Goal: Task Accomplishment & Management: Complete application form

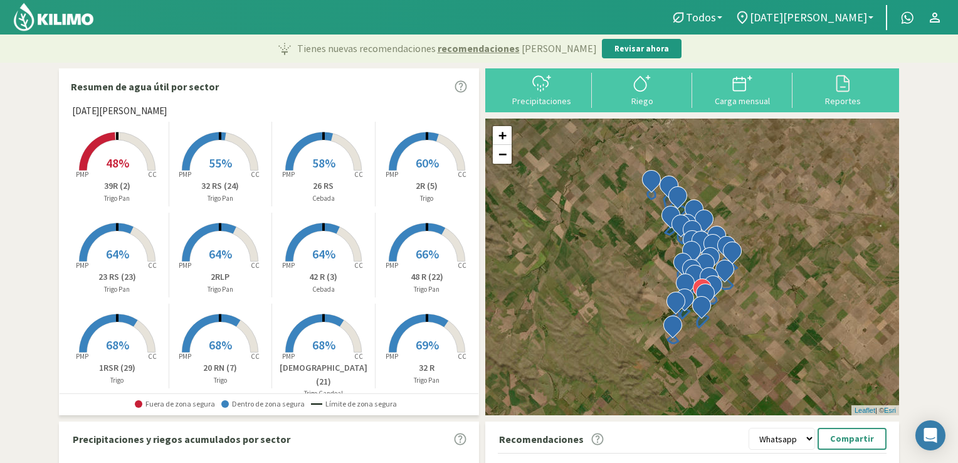
click at [328, 278] on p "42 R (3)" at bounding box center [323, 276] width 103 height 13
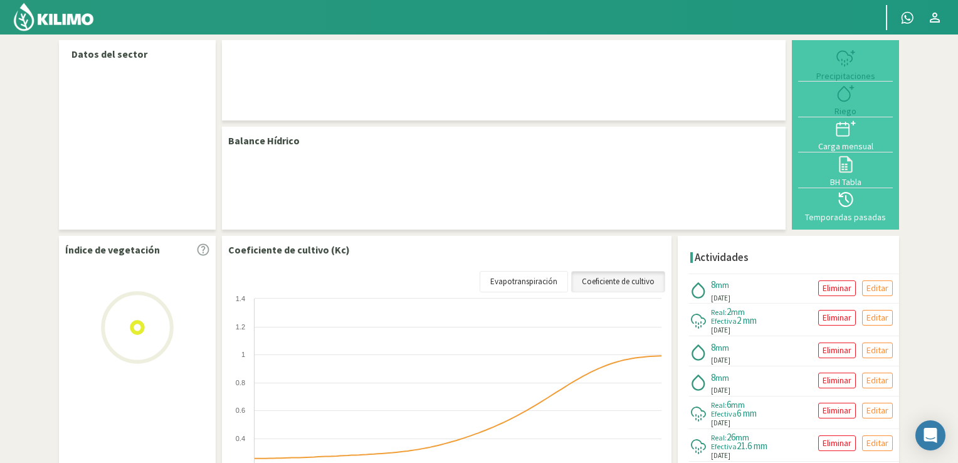
select select "1: Object"
select select "22: Object"
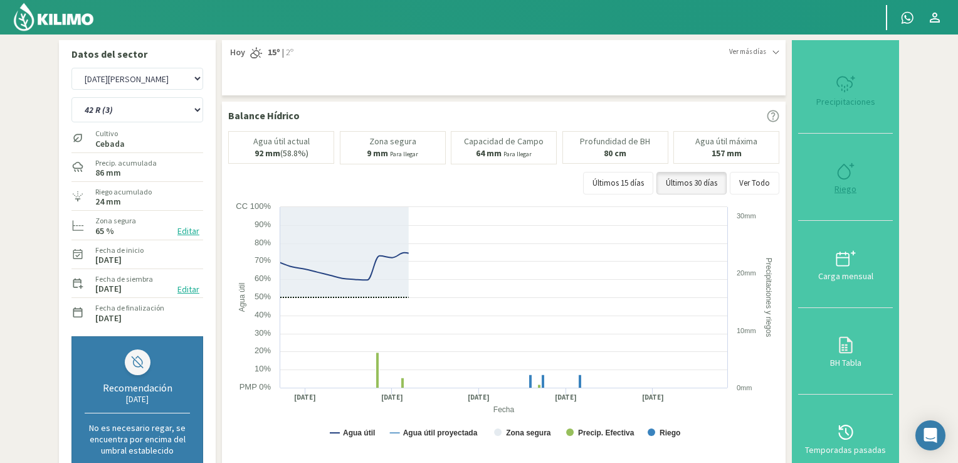
type input "8"
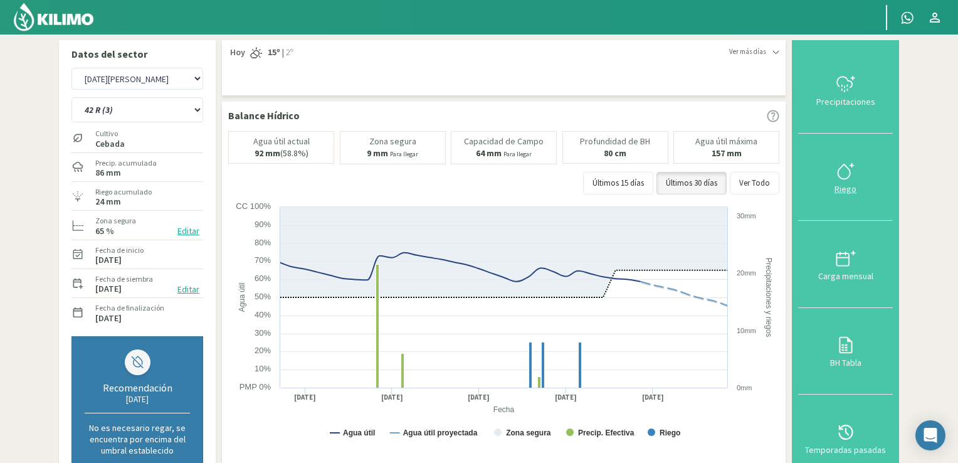
click at [840, 167] on icon at bounding box center [846, 171] width 20 height 20
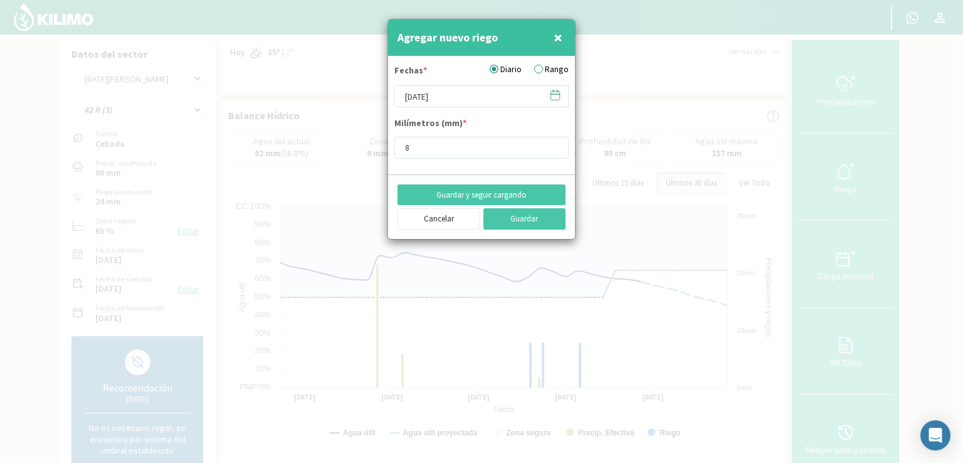
click at [557, 95] on icon at bounding box center [555, 95] width 12 height 12
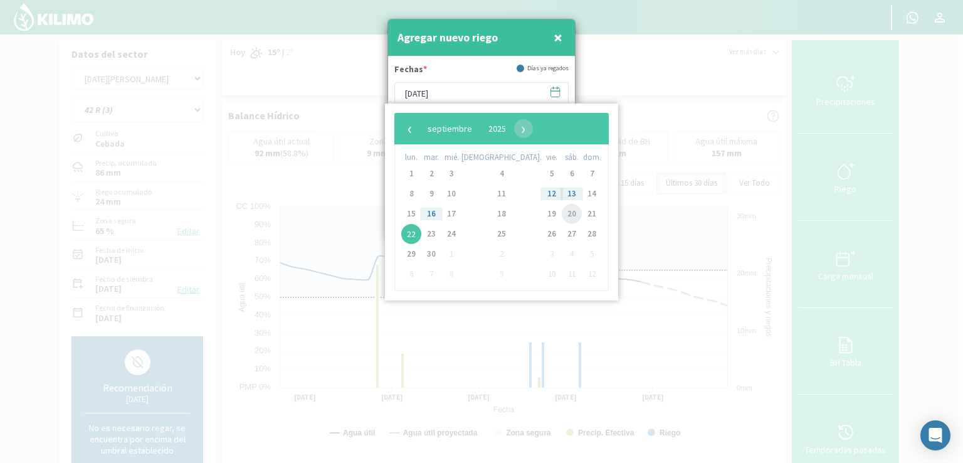
click at [562, 213] on span "20" at bounding box center [572, 214] width 20 height 20
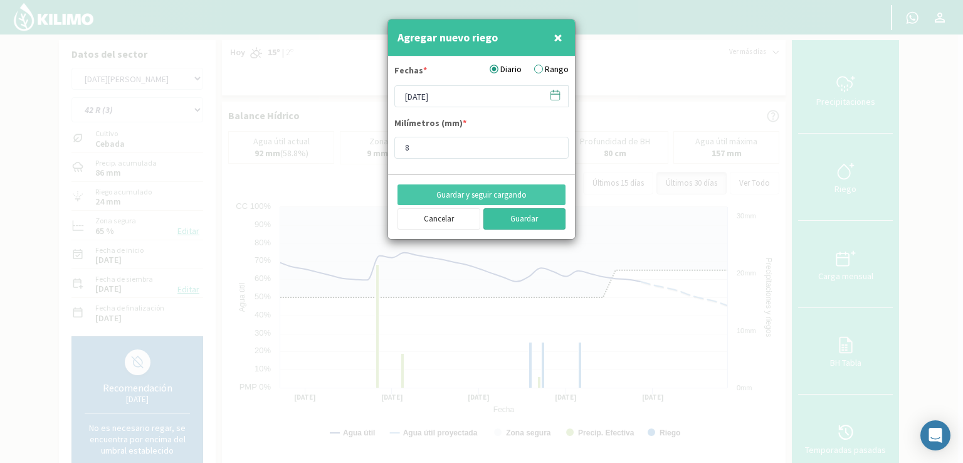
click at [498, 216] on button "Guardar" at bounding box center [524, 218] width 83 height 21
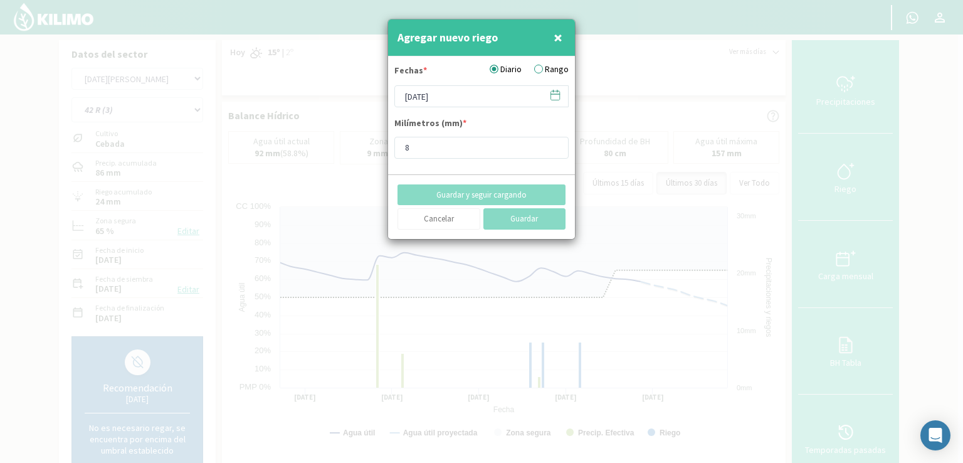
type input "[DATE]"
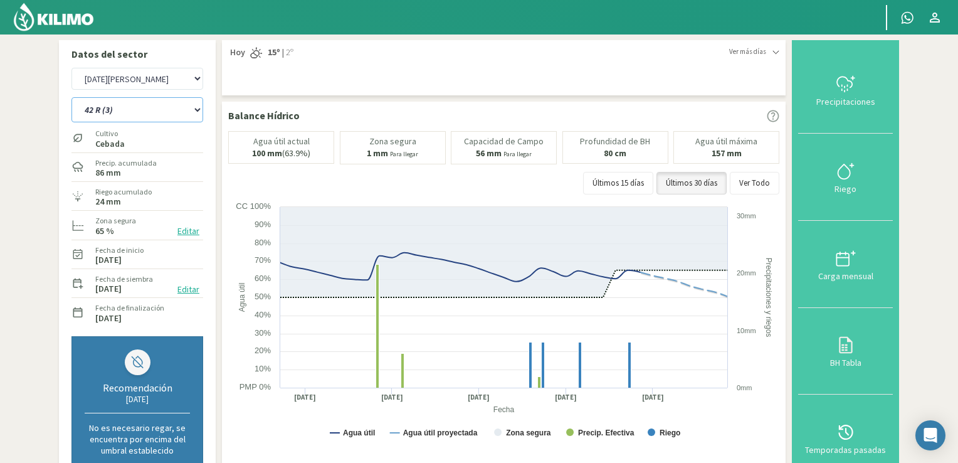
click at [199, 117] on select "12 RS (25) 17 R (1) 19 RO (6) 1RLPS 1RSR (29) 20 RN (7) 21 RAB (28) 21 RN (8) 2…" at bounding box center [137, 109] width 132 height 25
select select "13: Object"
click at [71, 97] on select "12 RS (25) 17 R (1) 19 RO (6) 1RLPS 1RSR (29) 20 RN (7) 21 RAB (28) 21 RN (8) 2…" at bounding box center [137, 109] width 132 height 25
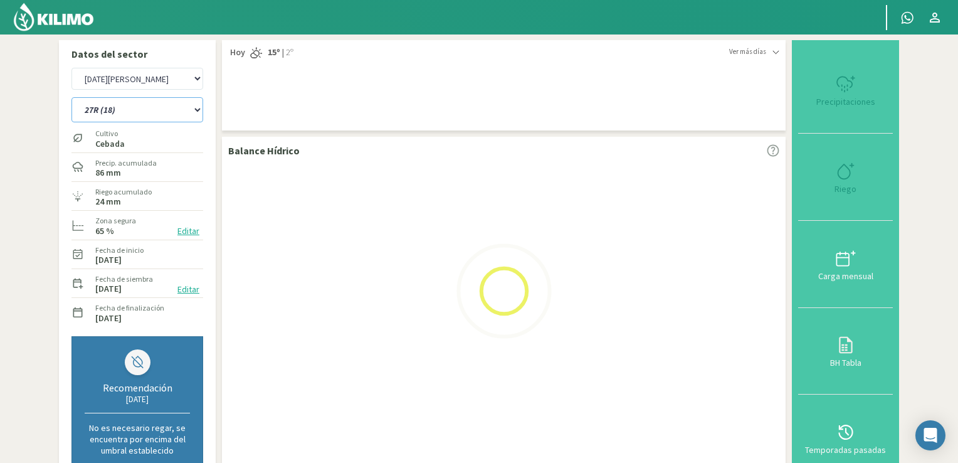
select select "3: Object"
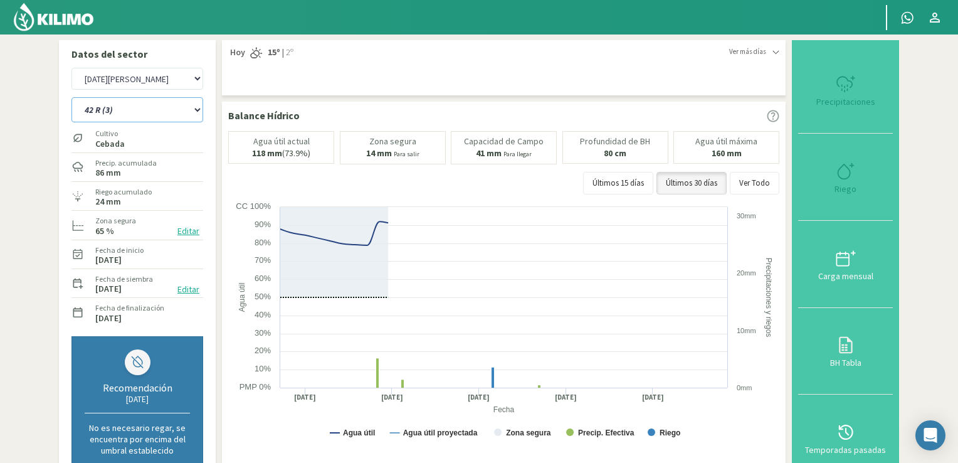
select select "44: Object"
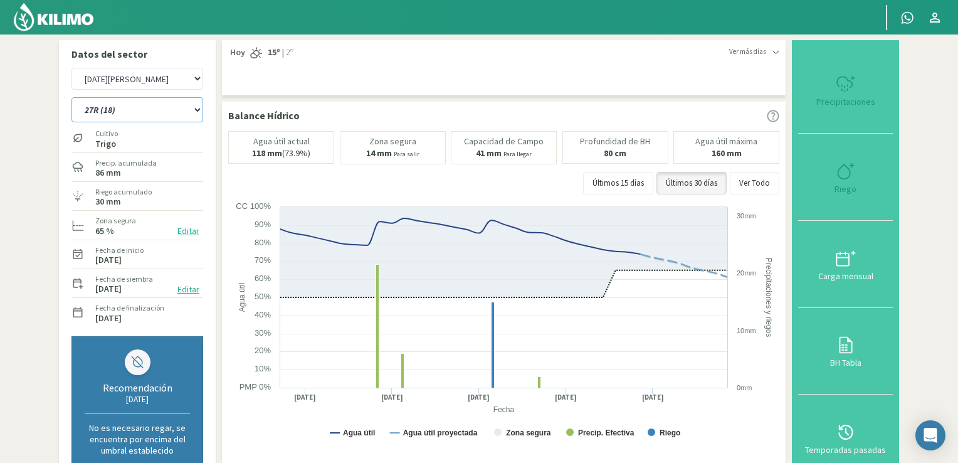
type input "15"
click at [835, 182] on button "Riego" at bounding box center [845, 177] width 95 height 87
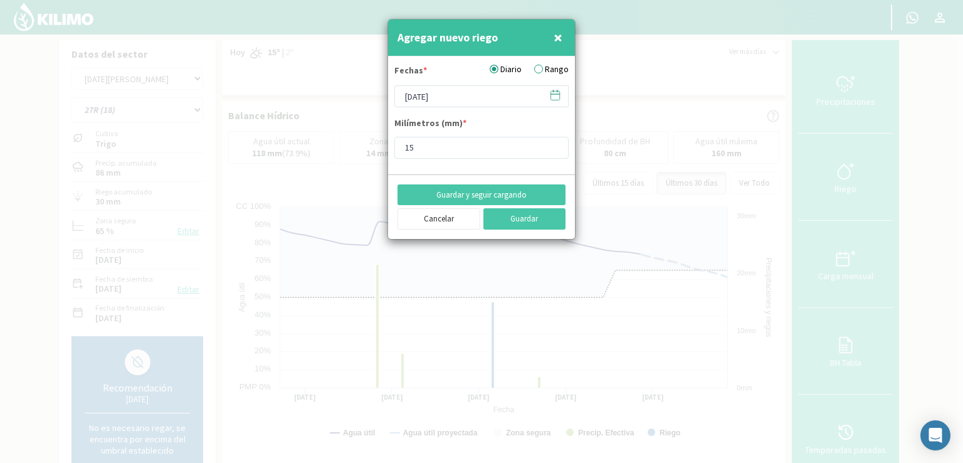
click at [556, 94] on icon at bounding box center [555, 95] width 12 height 12
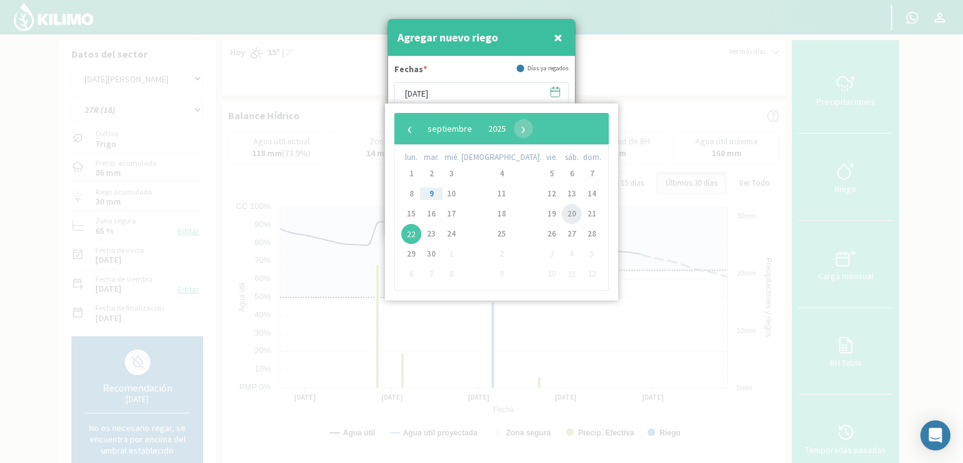
click at [562, 215] on span "20" at bounding box center [572, 214] width 20 height 20
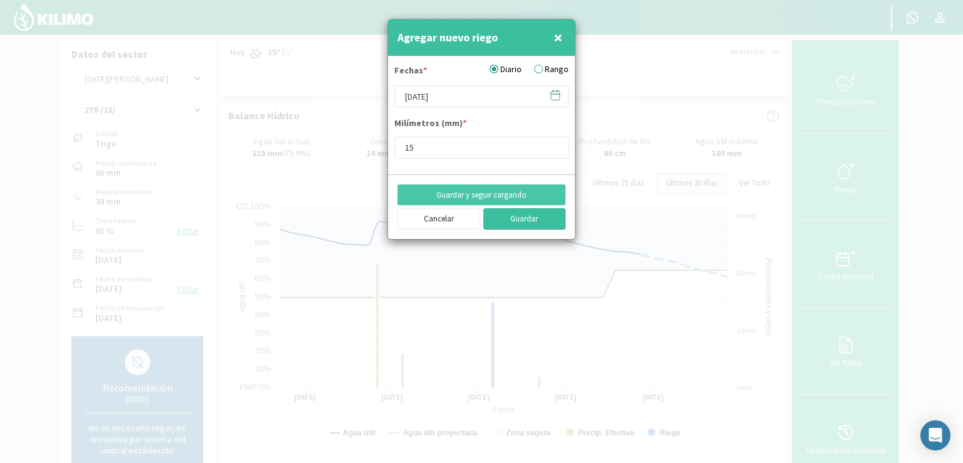
click at [513, 216] on button "Guardar" at bounding box center [524, 218] width 83 height 21
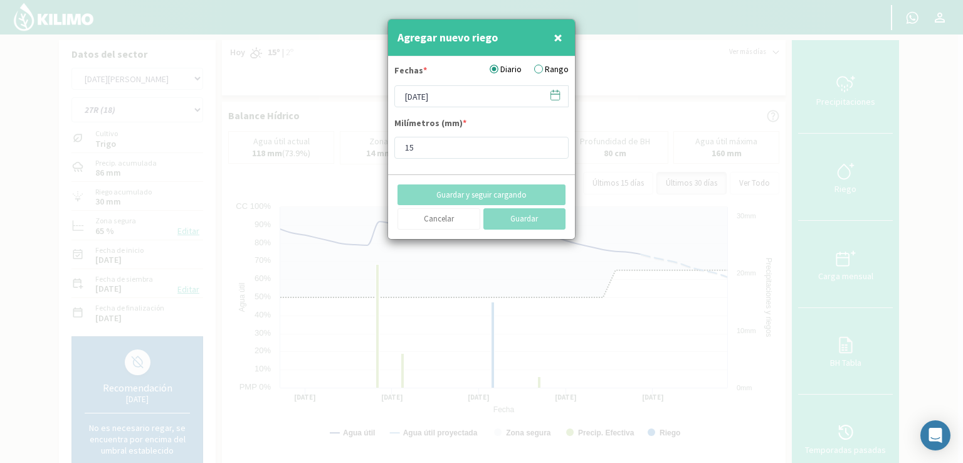
type input "[DATE]"
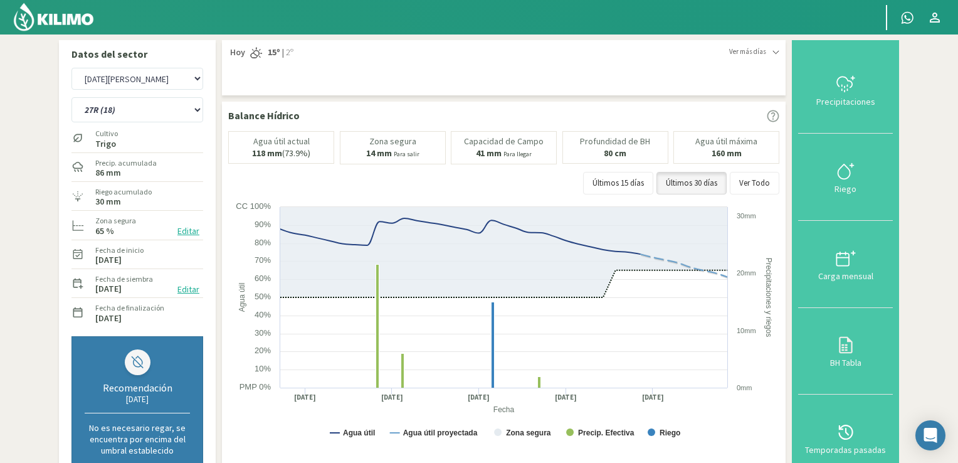
click at [58, 11] on img at bounding box center [54, 17] width 82 height 30
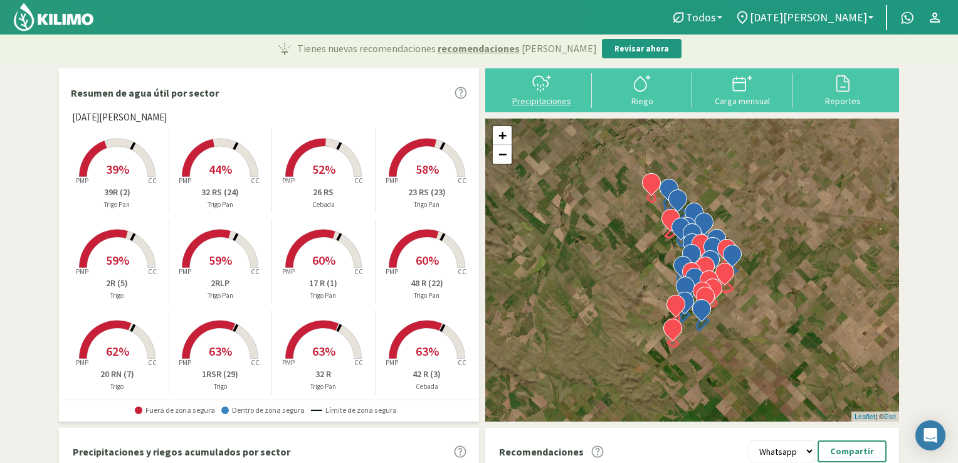
click at [545, 93] on icon at bounding box center [542, 83] width 20 height 20
select select "1: Object"
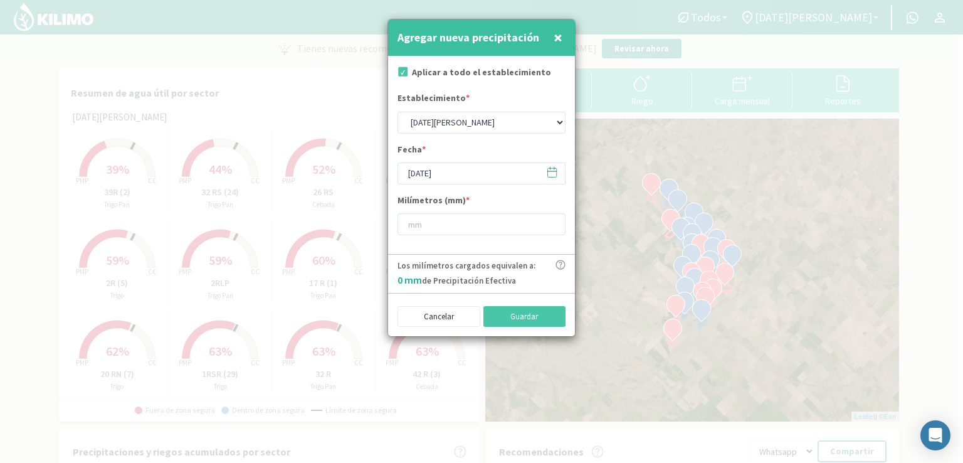
click at [552, 173] on icon at bounding box center [552, 172] width 12 height 12
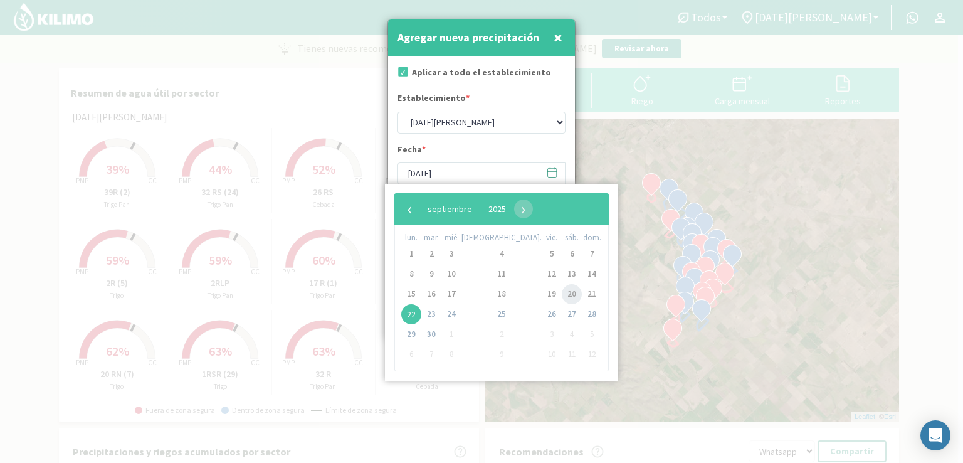
click at [562, 295] on span "20" at bounding box center [572, 294] width 20 height 20
type input "[DATE]"
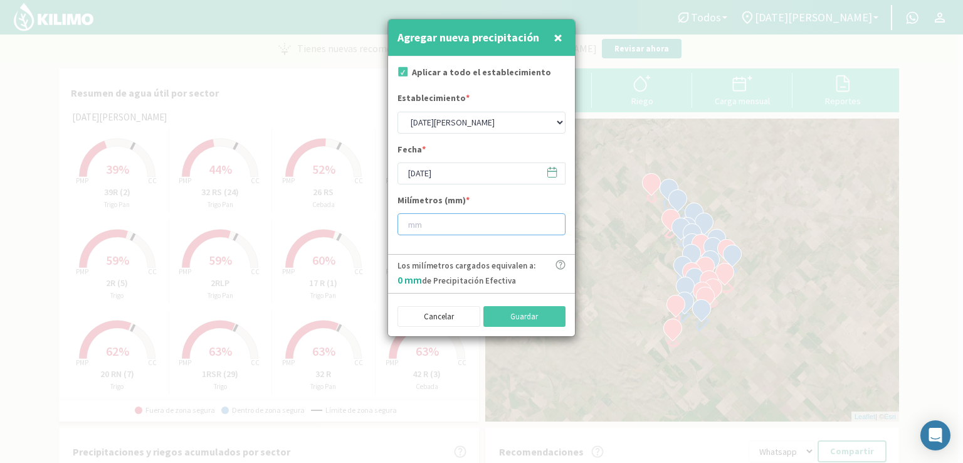
click at [429, 222] on input "number" at bounding box center [481, 224] width 168 height 22
type input "38"
click at [501, 319] on button "Guardar" at bounding box center [524, 316] width 83 height 21
type input "[DATE]"
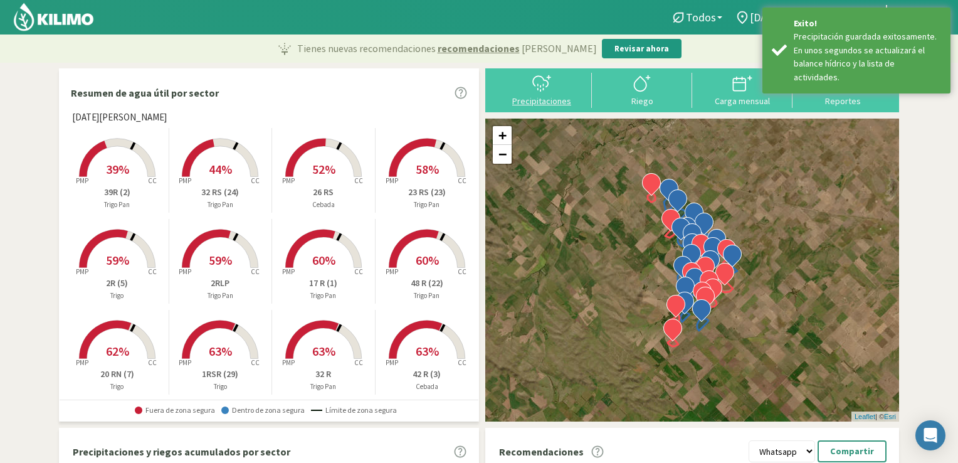
click at [525, 84] on div at bounding box center [541, 83] width 93 height 20
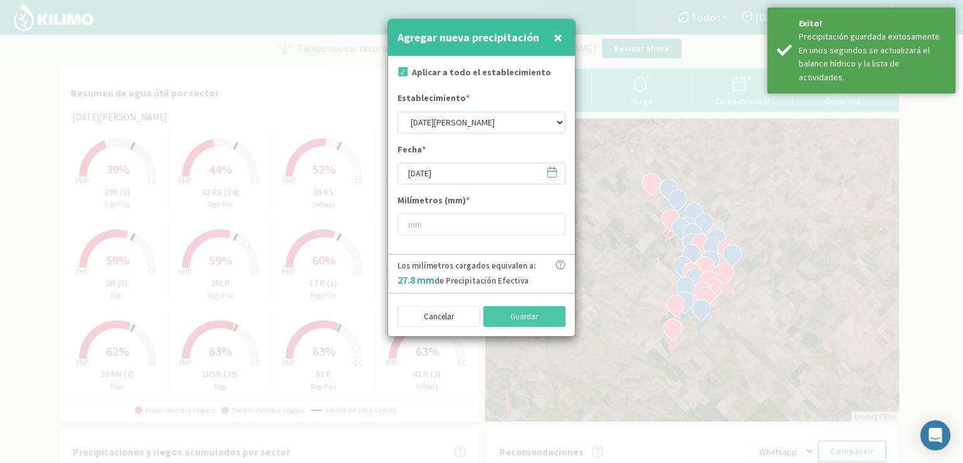
click at [551, 171] on icon at bounding box center [552, 171] width 9 height 0
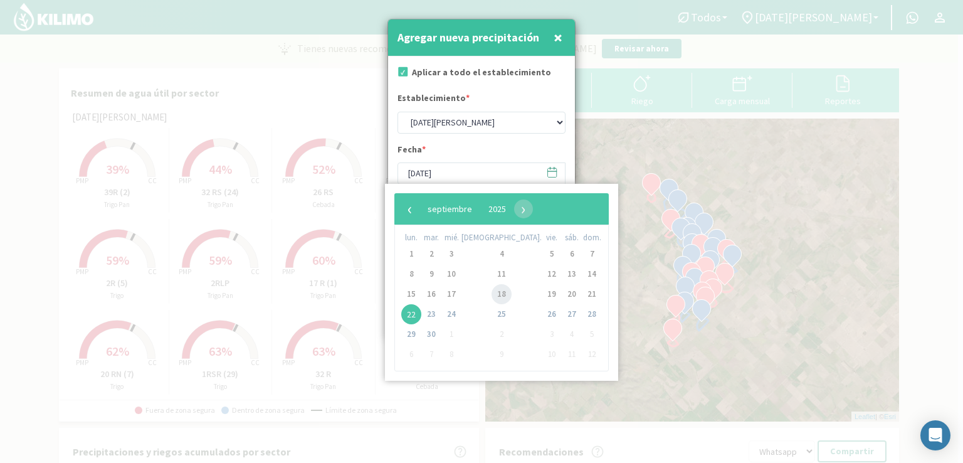
click at [491, 292] on span "18" at bounding box center [501, 294] width 20 height 20
type input "[DATE]"
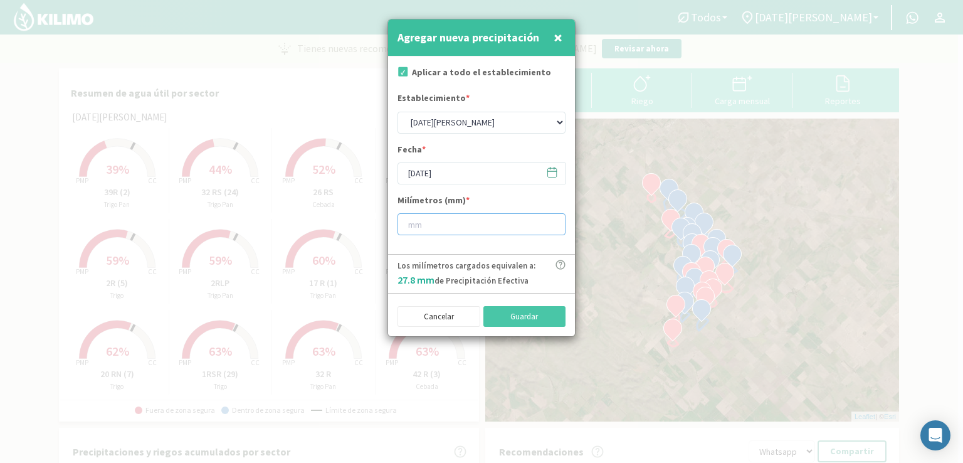
click at [428, 223] on input "number" at bounding box center [481, 224] width 168 height 22
type input "13"
click at [514, 313] on button "Guardar" at bounding box center [524, 316] width 83 height 21
type input "[DATE]"
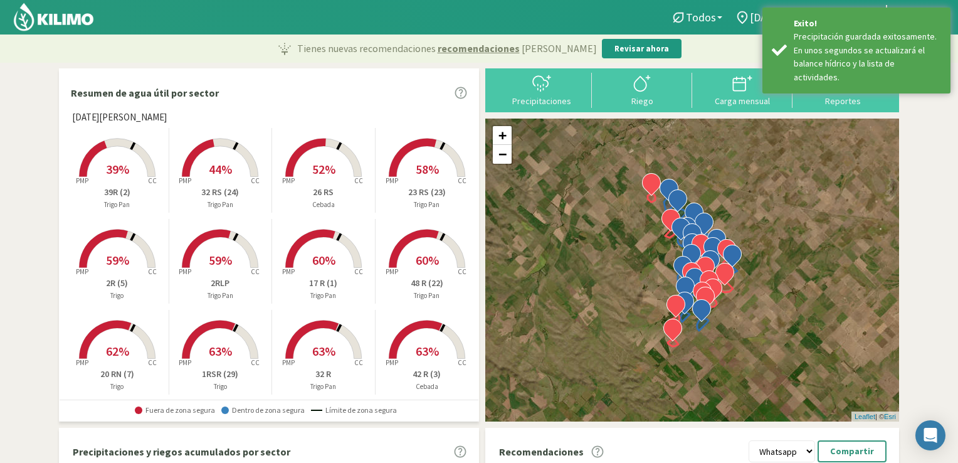
click at [560, 107] on div "Precipitaciones" at bounding box center [541, 90] width 100 height 35
click at [528, 90] on div at bounding box center [541, 83] width 93 height 20
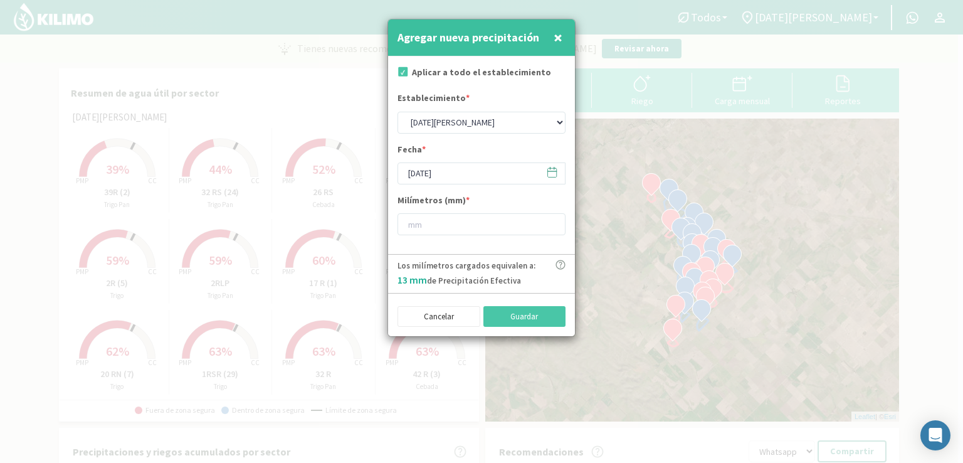
click at [554, 169] on icon at bounding box center [552, 172] width 12 height 12
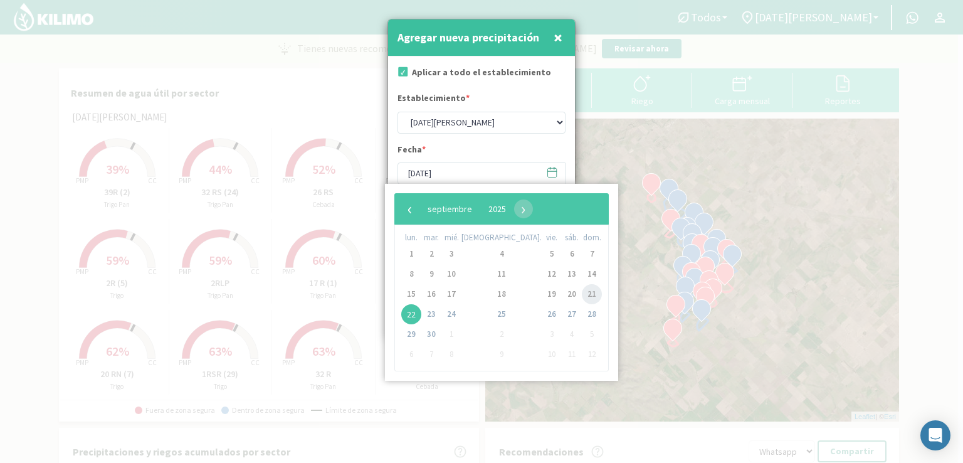
click at [582, 294] on span "21" at bounding box center [592, 294] width 20 height 20
type input "[DATE]"
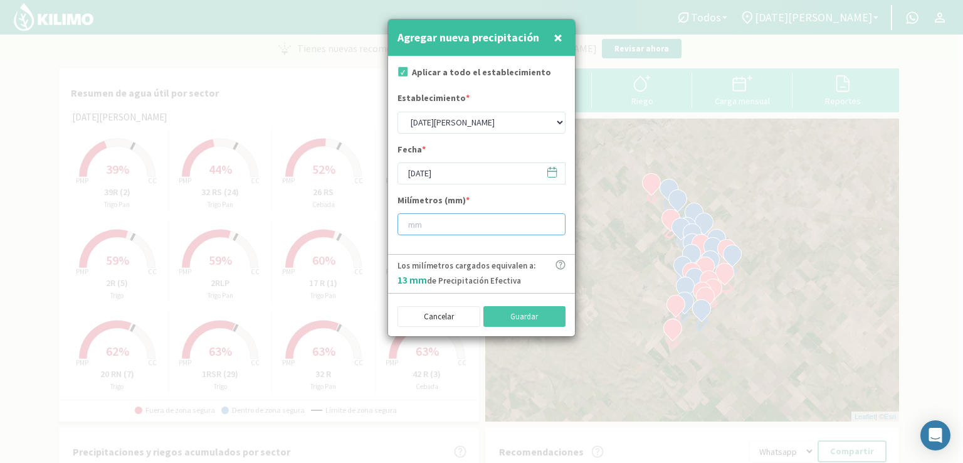
click at [426, 219] on input "number" at bounding box center [481, 224] width 168 height 22
type input "1"
click at [491, 318] on button "Guardar" at bounding box center [524, 316] width 83 height 21
type input "[DATE]"
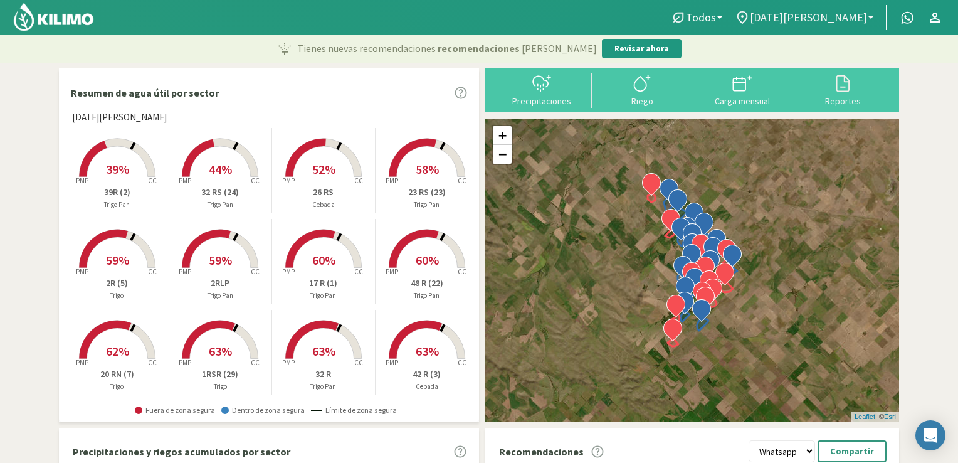
click at [873, 23] on link "[DATE][PERSON_NAME]" at bounding box center [803, 18] width 151 height 24
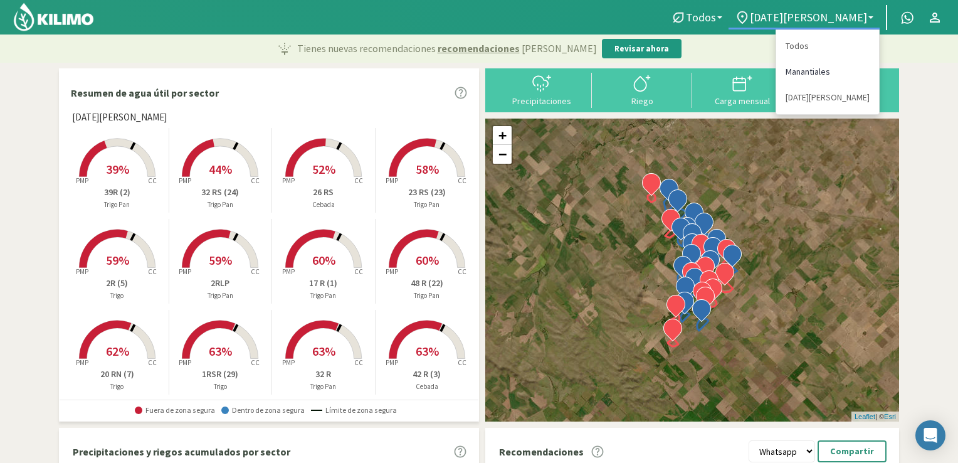
click at [830, 70] on link "Manantiales" at bounding box center [827, 72] width 103 height 26
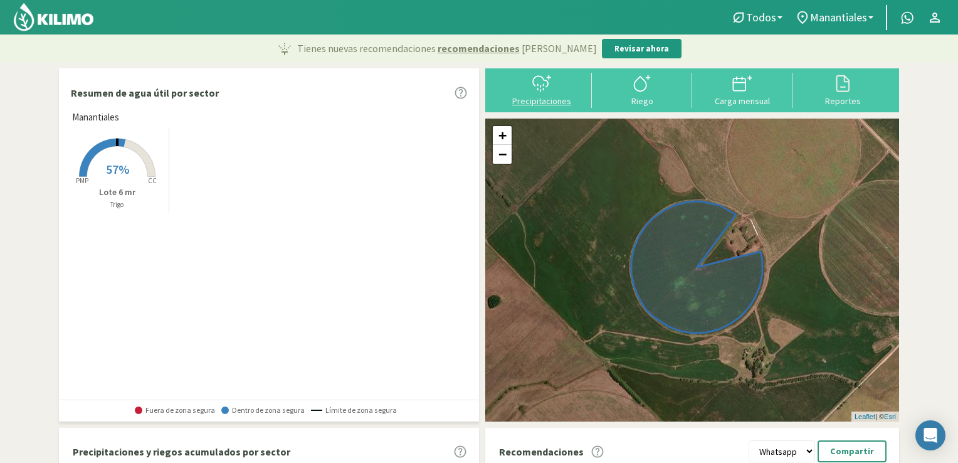
click at [542, 81] on icon at bounding box center [542, 83] width 20 height 20
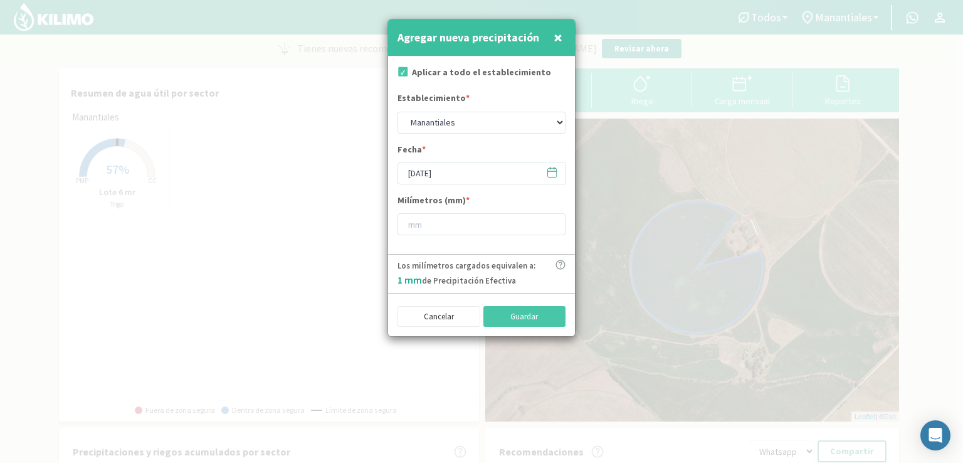
click at [550, 170] on icon at bounding box center [552, 172] width 12 height 12
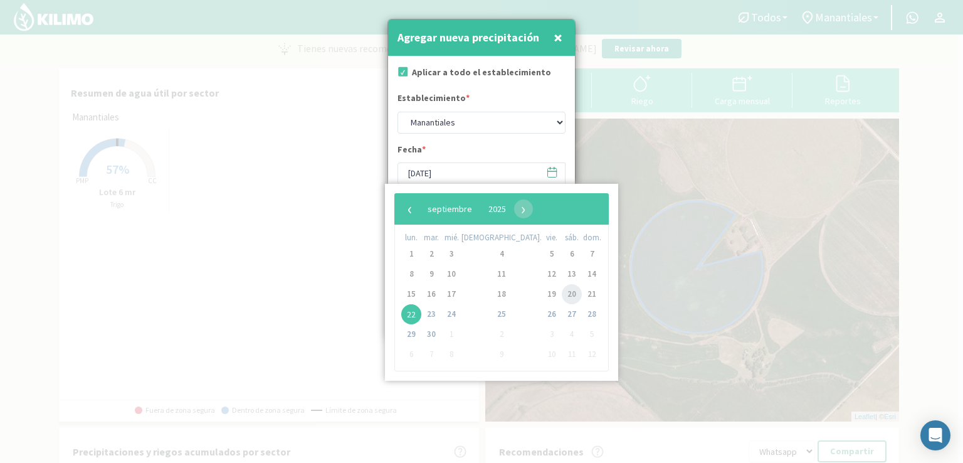
click at [562, 295] on span "20" at bounding box center [572, 294] width 20 height 20
type input "[DATE]"
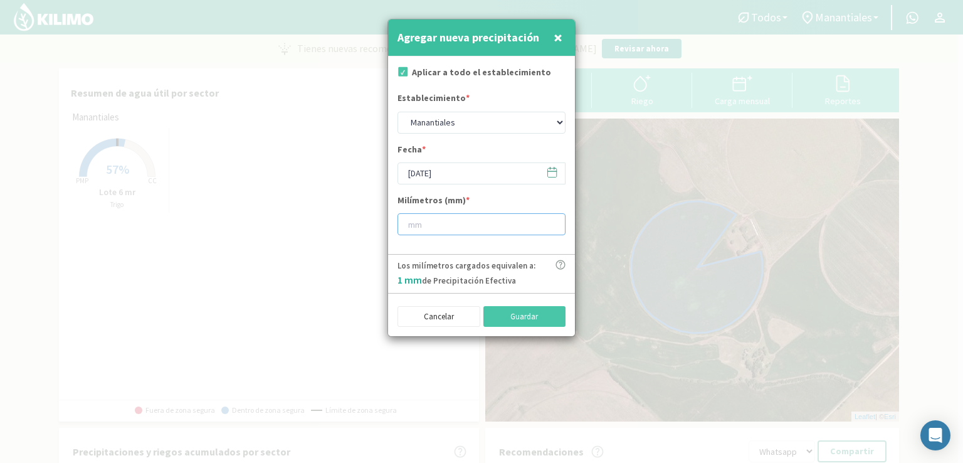
click at [406, 229] on input "number" at bounding box center [481, 224] width 168 height 22
type input "55"
click at [529, 314] on button "Guardar" at bounding box center [524, 316] width 83 height 21
type input "[DATE]"
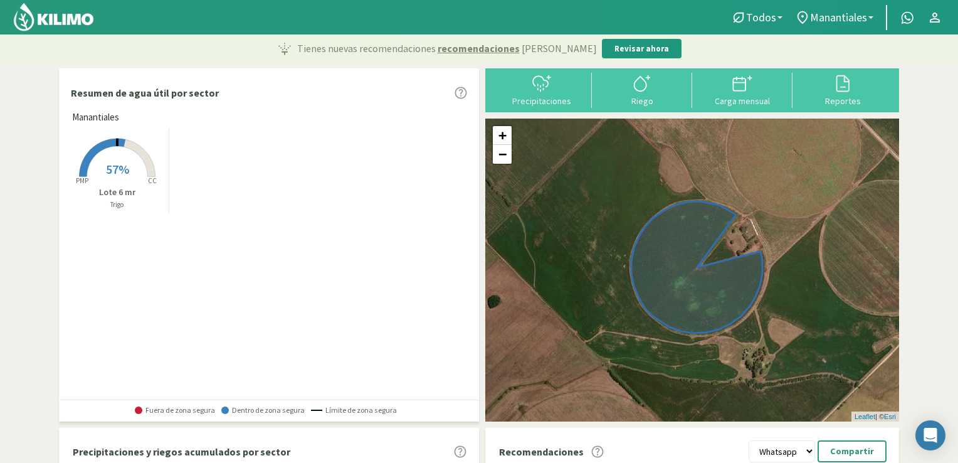
click at [53, 22] on img at bounding box center [54, 17] width 82 height 30
click at [867, 18] on span "Manantiales" at bounding box center [838, 17] width 57 height 13
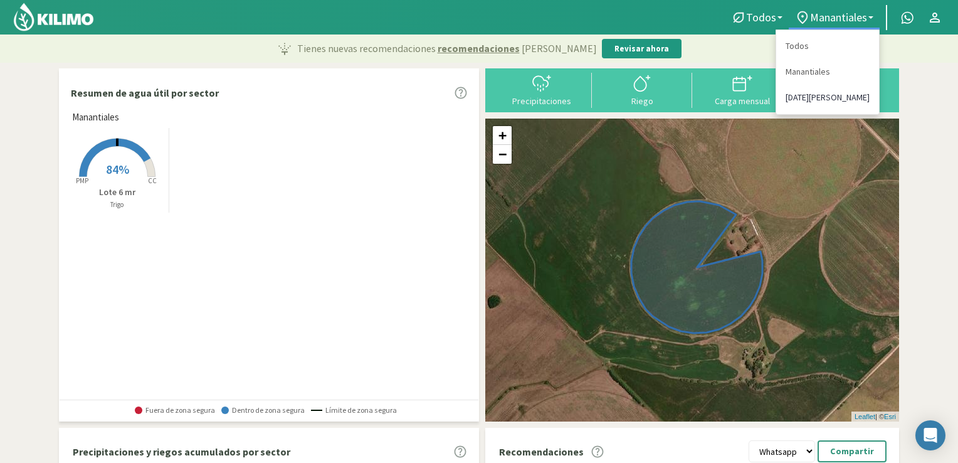
click at [810, 93] on link "[DATE][PERSON_NAME]" at bounding box center [827, 98] width 103 height 26
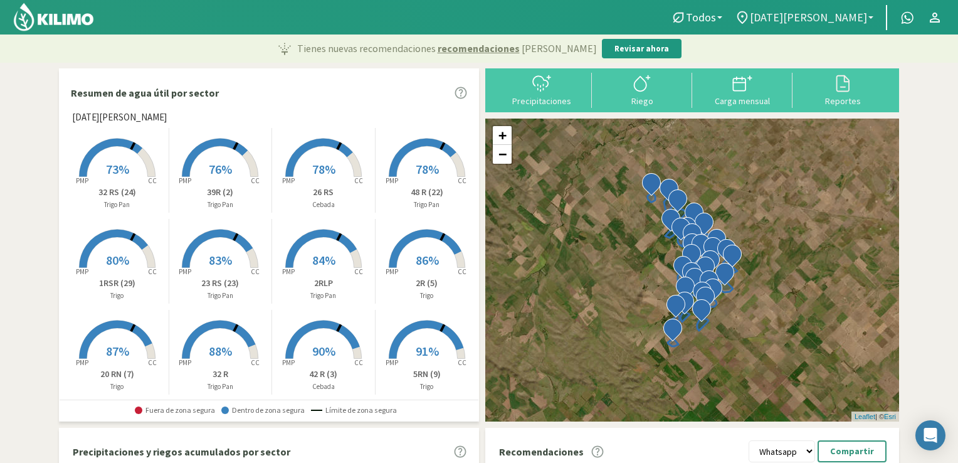
click at [868, 19] on link "[DATE][PERSON_NAME]" at bounding box center [803, 18] width 151 height 24
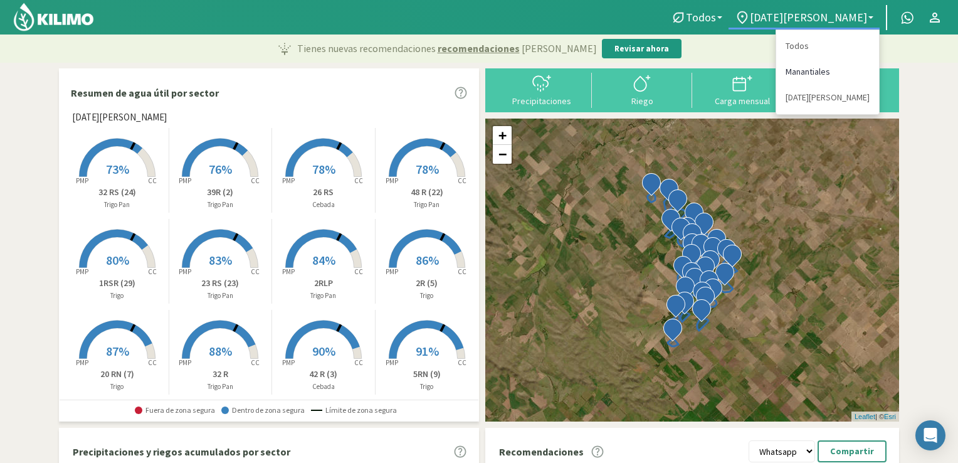
click at [810, 70] on link "Manantiales" at bounding box center [827, 72] width 103 height 26
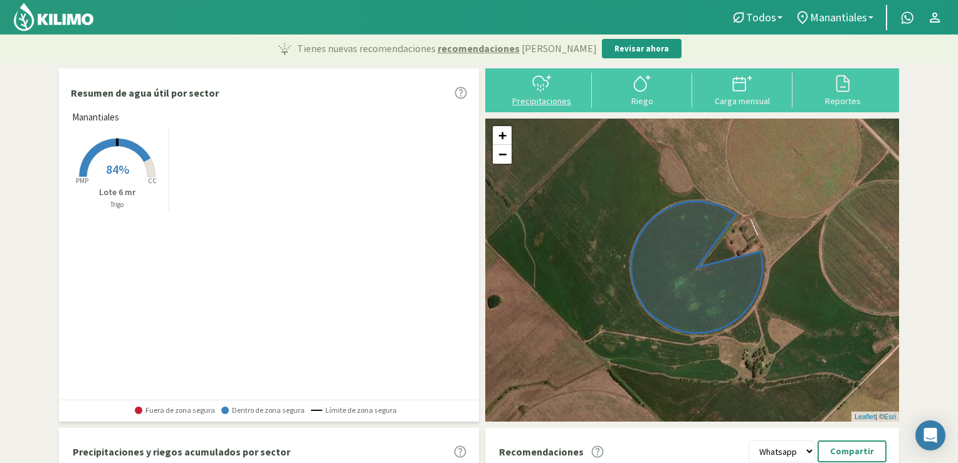
click at [551, 97] on div "Precipitaciones" at bounding box center [541, 101] width 93 height 9
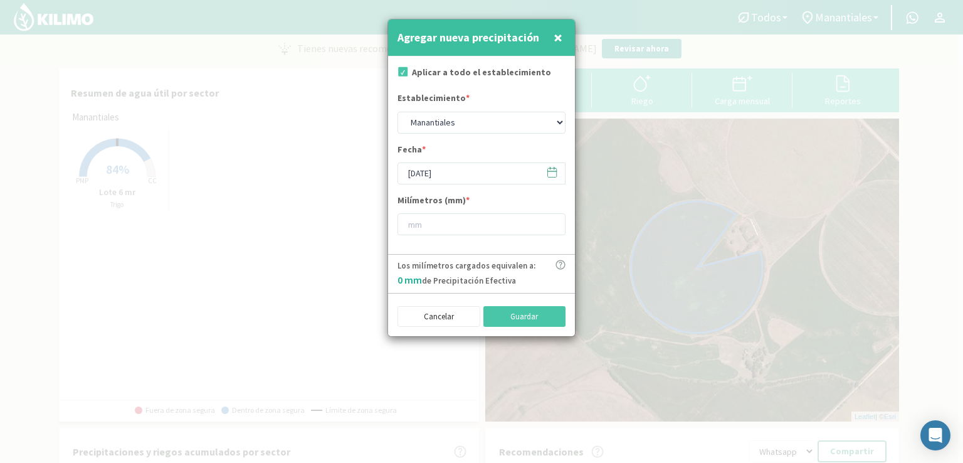
click at [559, 34] on span "×" at bounding box center [558, 37] width 9 height 21
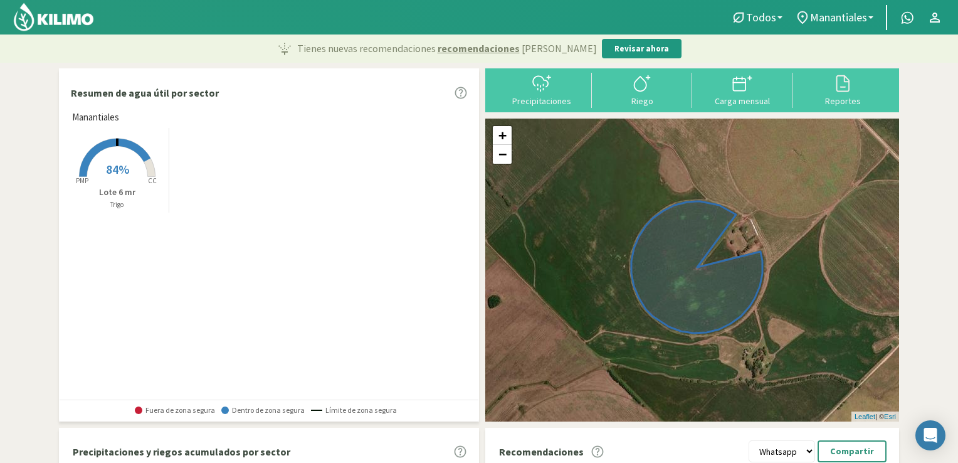
click at [957, 236] on section "Resumen de agua útil por sector Manantiales Created with Highcharts 9.2.2 PMP C…" at bounding box center [479, 405] width 958 height 684
click at [112, 194] on p "Lote 6 mr" at bounding box center [117, 192] width 103 height 13
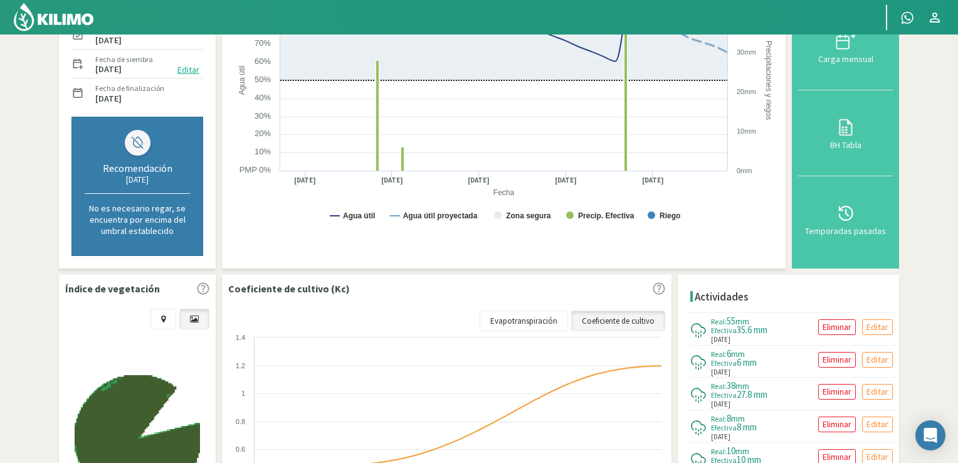
scroll to position [215, 0]
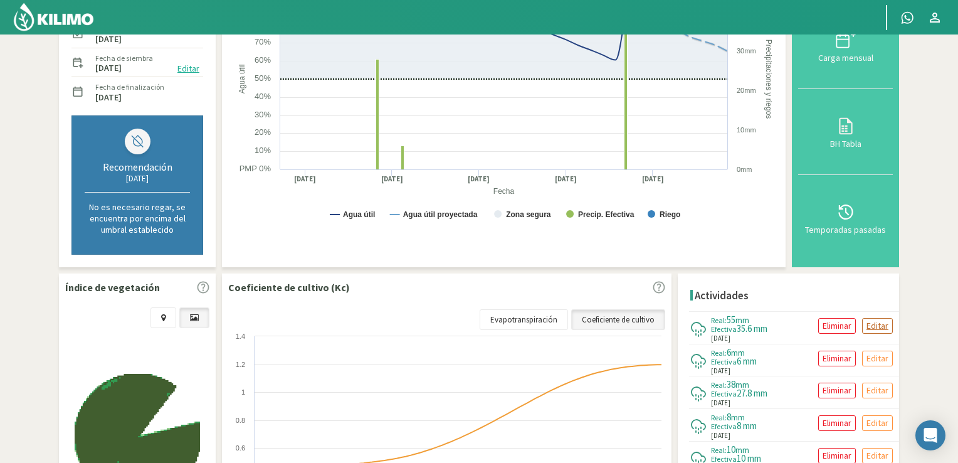
click at [869, 322] on p "Editar" at bounding box center [877, 325] width 22 height 14
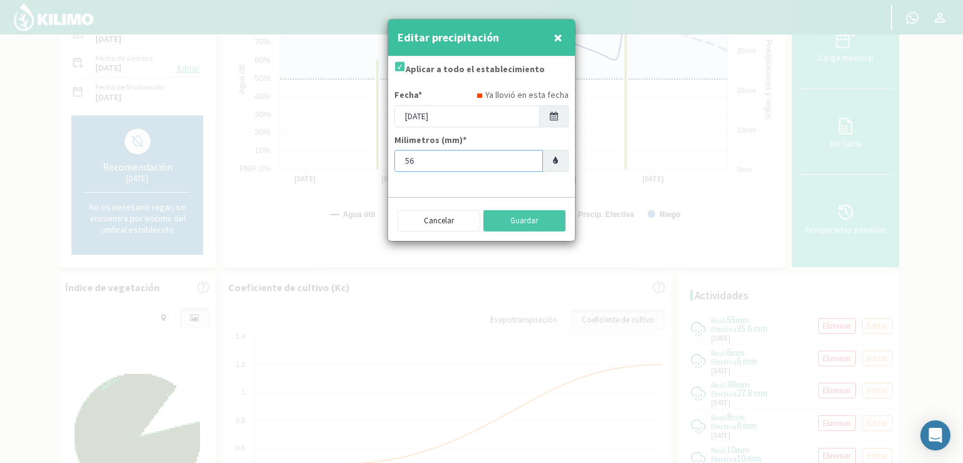
click at [527, 157] on input "56" at bounding box center [468, 161] width 149 height 22
click at [527, 163] on input "55" at bounding box center [468, 161] width 149 height 22
click at [527, 163] on input "54" at bounding box center [468, 161] width 149 height 22
click at [527, 163] on input "53" at bounding box center [468, 161] width 149 height 22
type input "52"
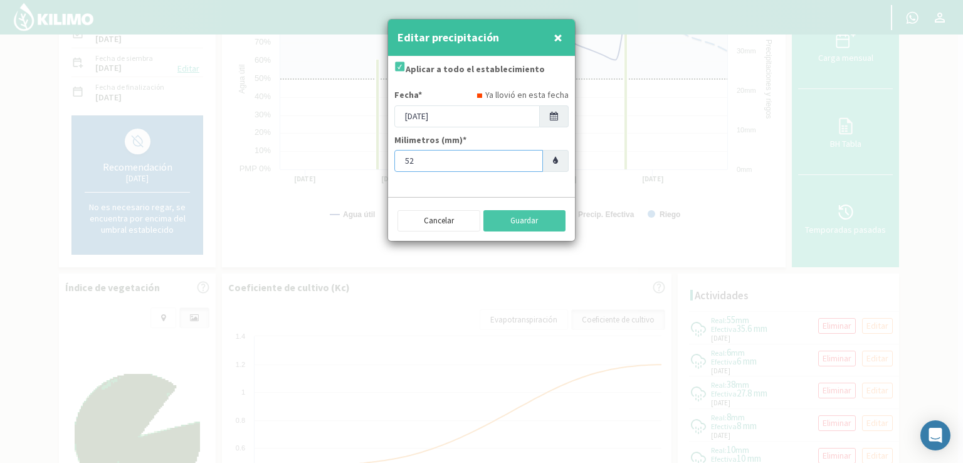
click at [527, 163] on input "52" at bounding box center [468, 161] width 149 height 22
click at [522, 224] on button "Guardar" at bounding box center [524, 220] width 83 height 21
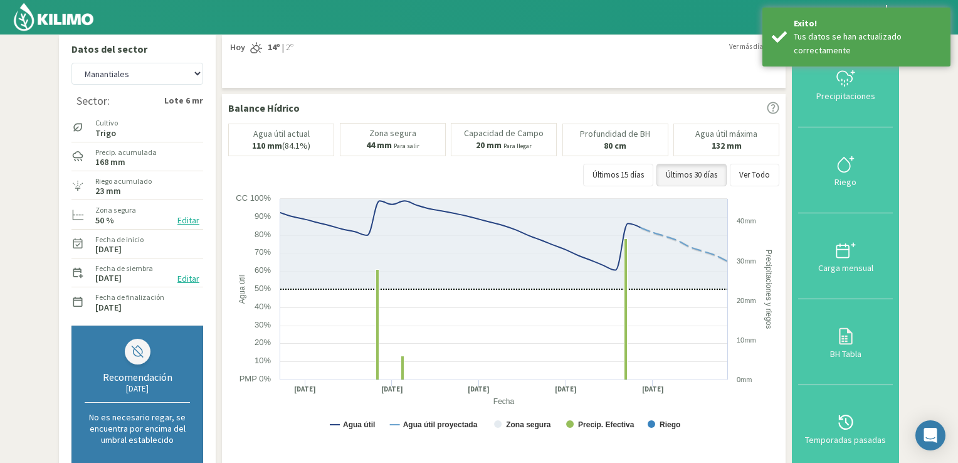
scroll to position [1, 0]
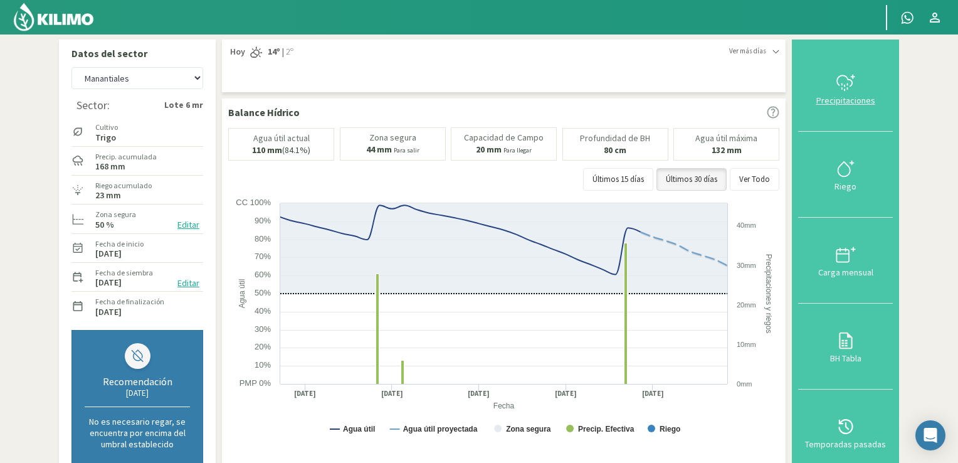
click at [844, 90] on icon at bounding box center [846, 83] width 20 height 20
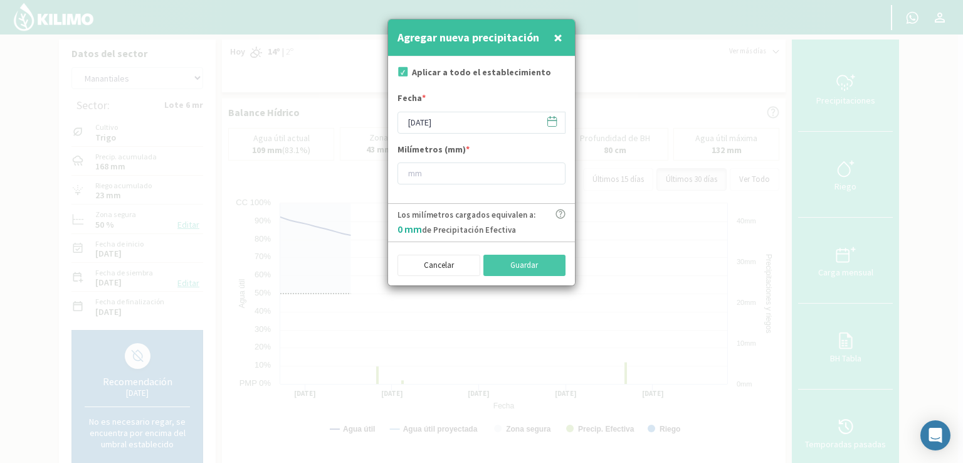
click at [552, 121] on icon at bounding box center [552, 121] width 12 height 12
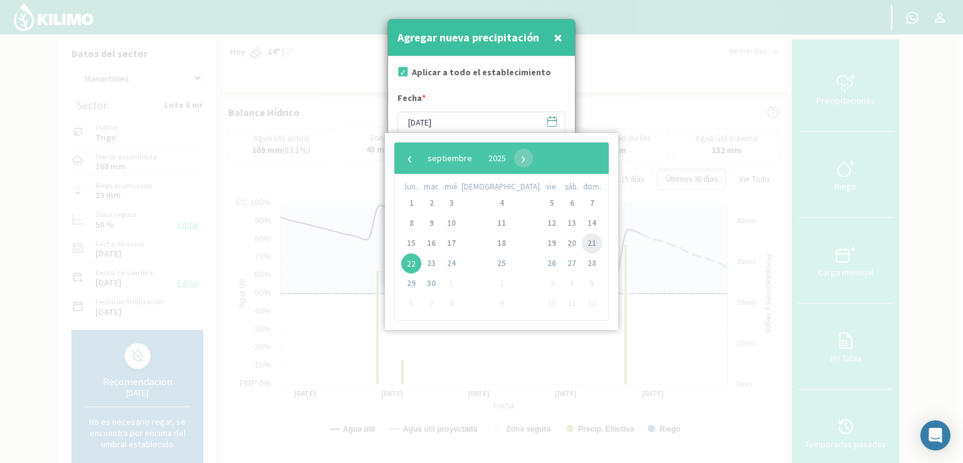
click at [582, 236] on span "21" at bounding box center [592, 243] width 20 height 20
type input "[DATE]"
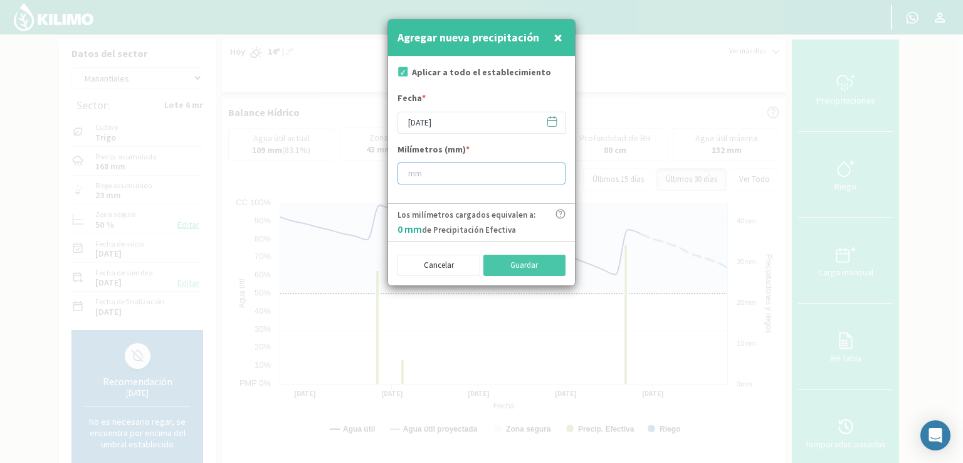
click at [451, 171] on input "number" at bounding box center [481, 173] width 168 height 22
type input "4"
click at [527, 266] on button "Guardar" at bounding box center [524, 265] width 83 height 21
type input "[DATE]"
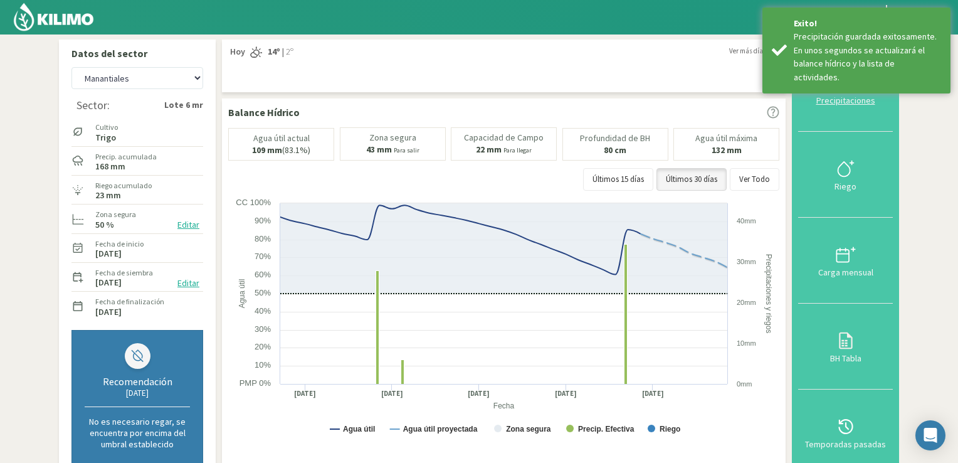
click at [842, 102] on div "Precipitaciones" at bounding box center [845, 100] width 87 height 9
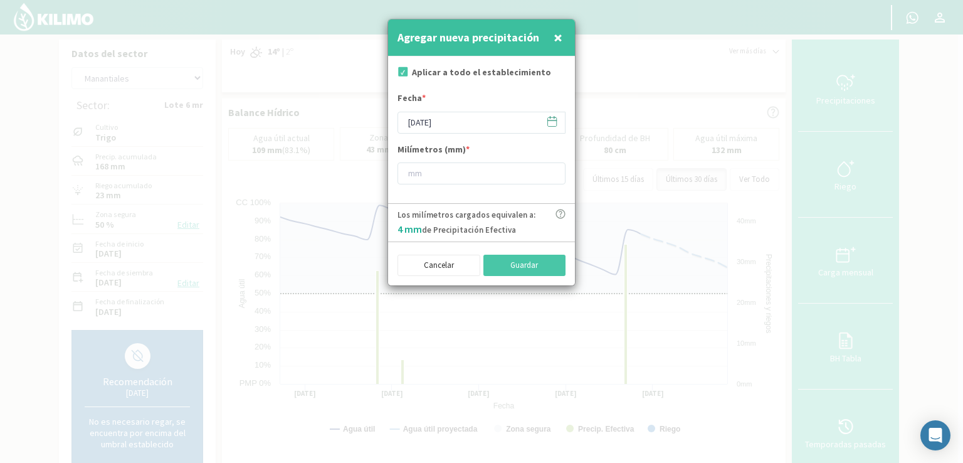
click at [550, 122] on icon at bounding box center [552, 121] width 12 height 12
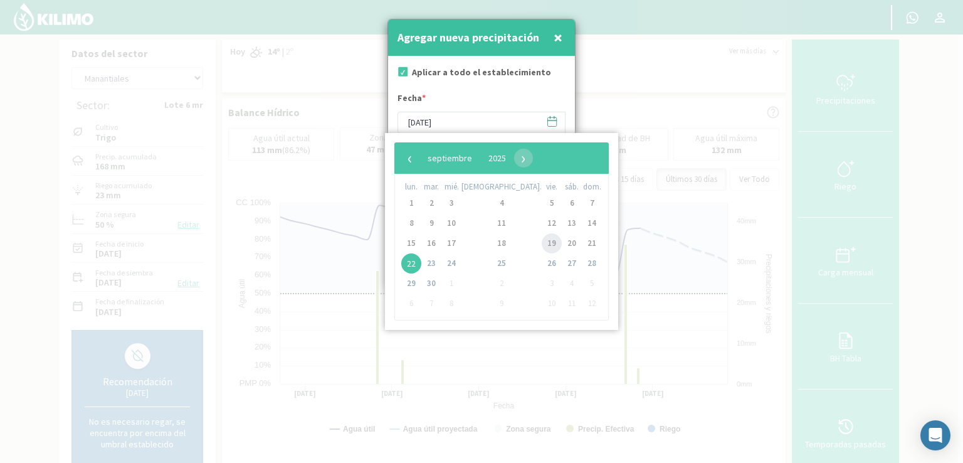
click at [542, 250] on span "19" at bounding box center [552, 243] width 20 height 20
type input "[DATE]"
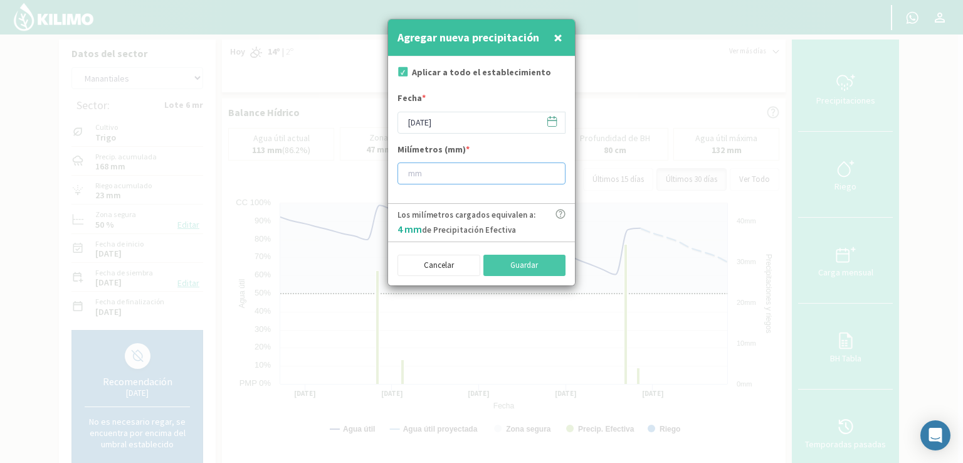
click at [412, 169] on input "number" at bounding box center [481, 173] width 168 height 22
type input "18"
click at [515, 263] on button "Guardar" at bounding box center [524, 265] width 83 height 21
type input "[DATE]"
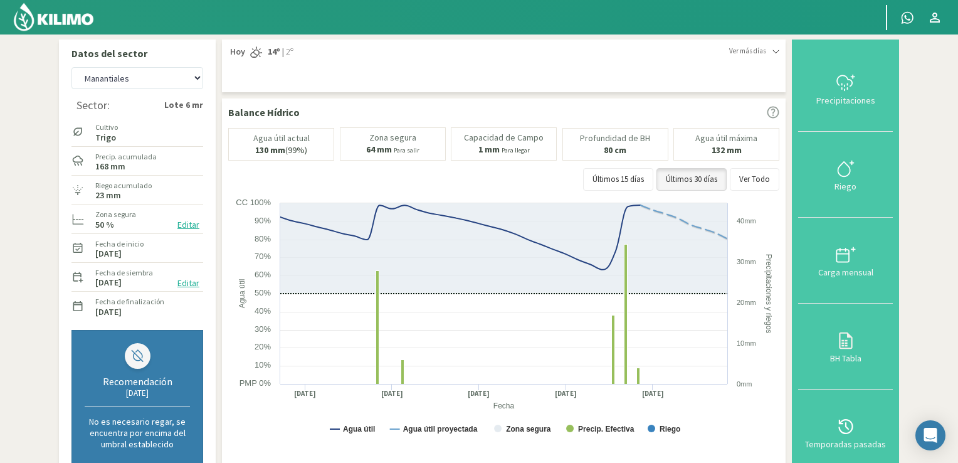
click at [52, 11] on img at bounding box center [54, 17] width 82 height 30
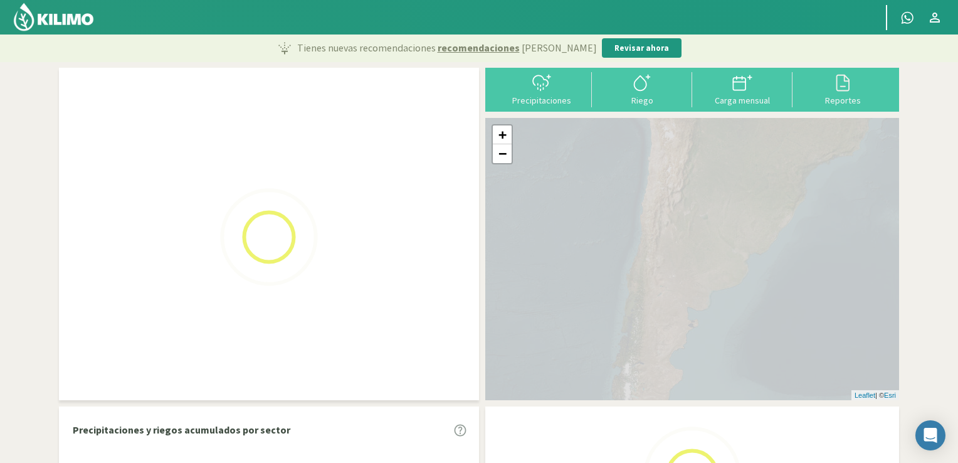
scroll to position [29, 0]
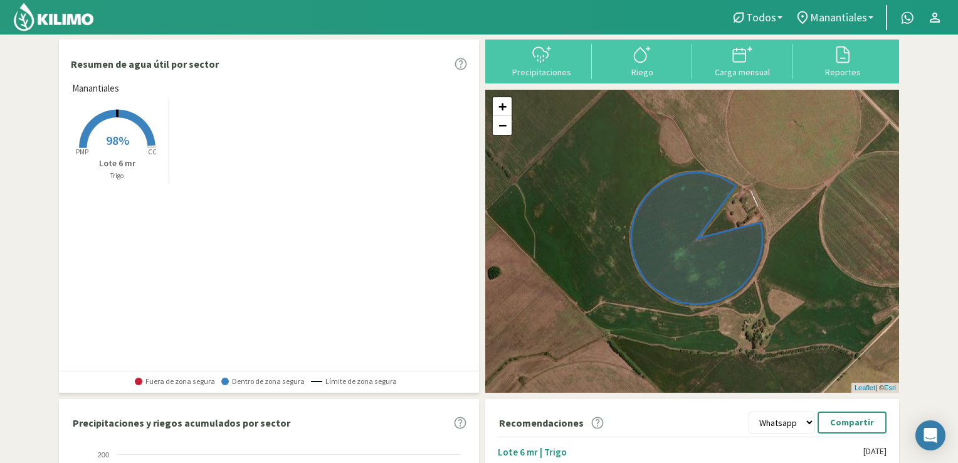
click at [868, 13] on link "Manantiales" at bounding box center [834, 18] width 91 height 24
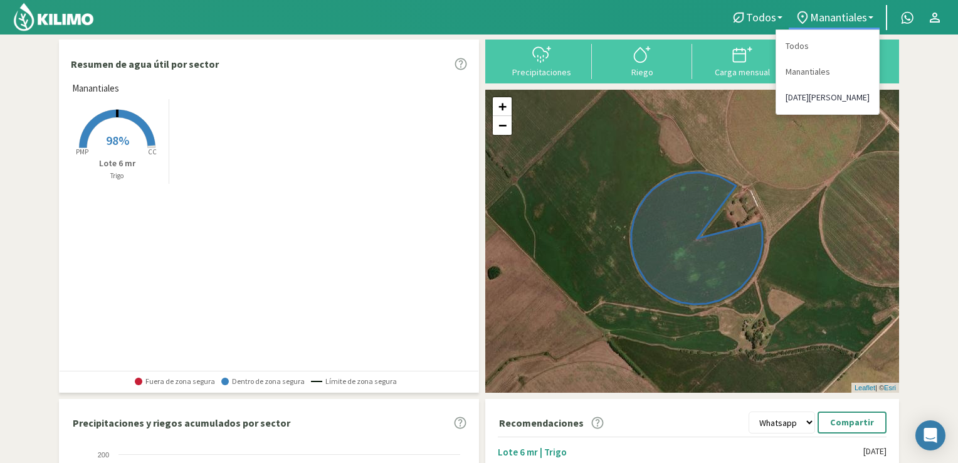
click at [817, 93] on link "[DATE][PERSON_NAME]" at bounding box center [827, 98] width 103 height 26
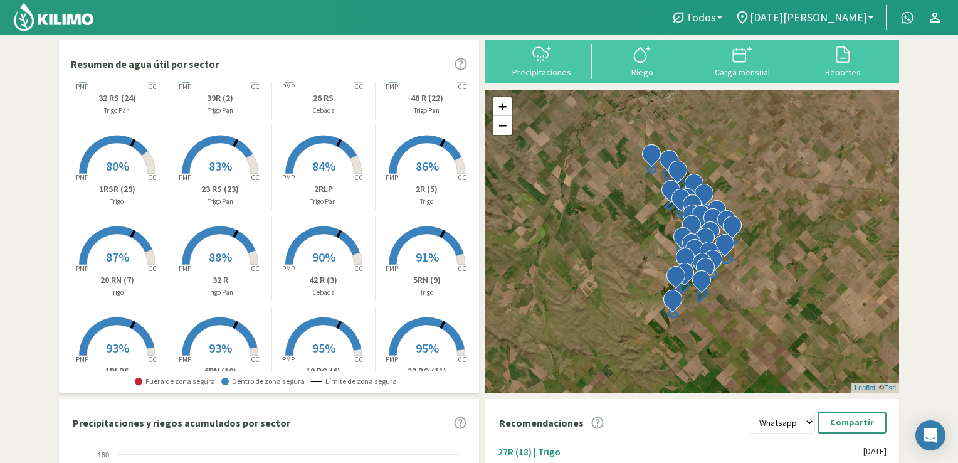
scroll to position [0, 0]
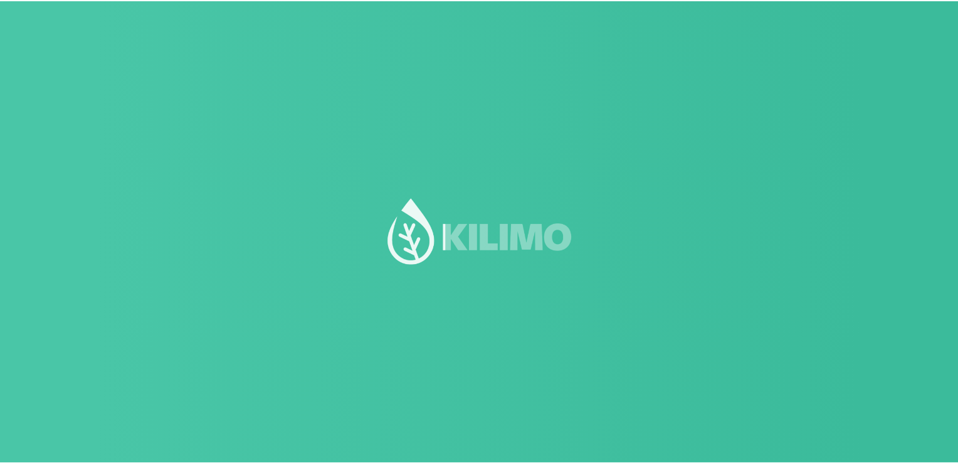
scroll to position [29, 0]
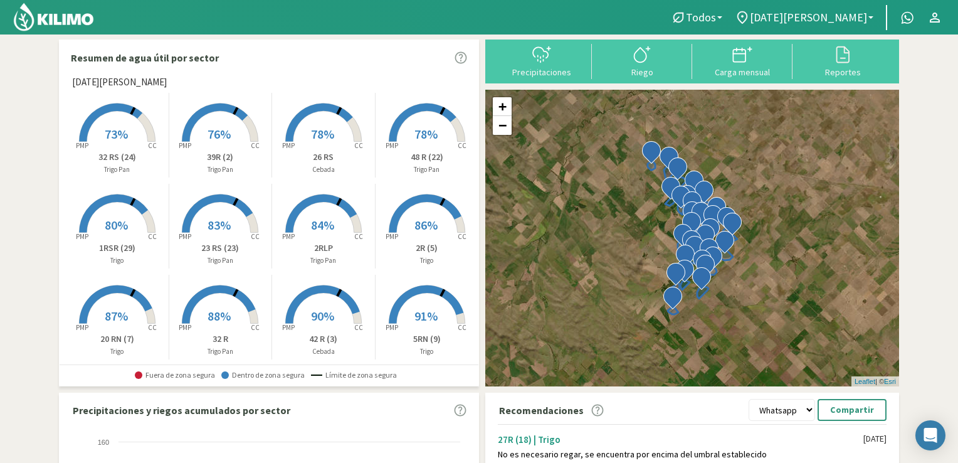
click at [58, 21] on img at bounding box center [54, 17] width 82 height 30
